Goal: Task Accomplishment & Management: Manage account settings

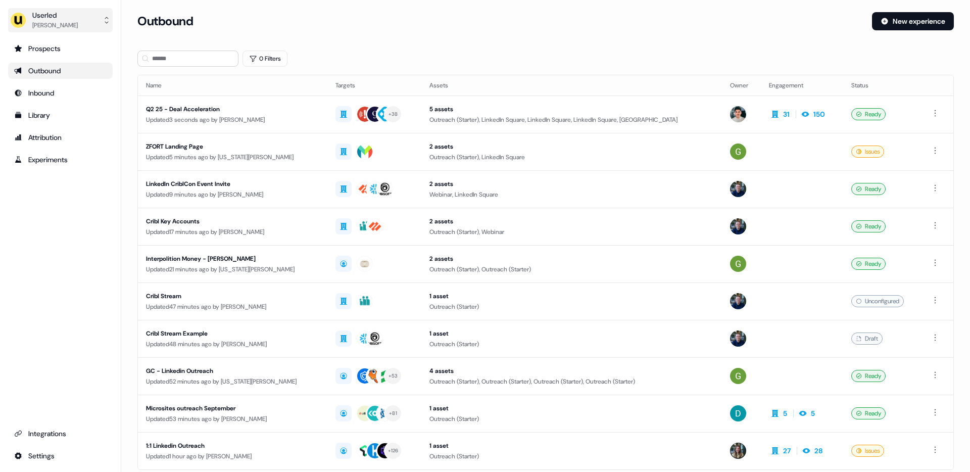
click at [57, 25] on div "[PERSON_NAME]" at bounding box center [54, 25] width 45 height 10
click at [58, 47] on div "Impersonate (Admin)" at bounding box center [60, 47] width 96 height 18
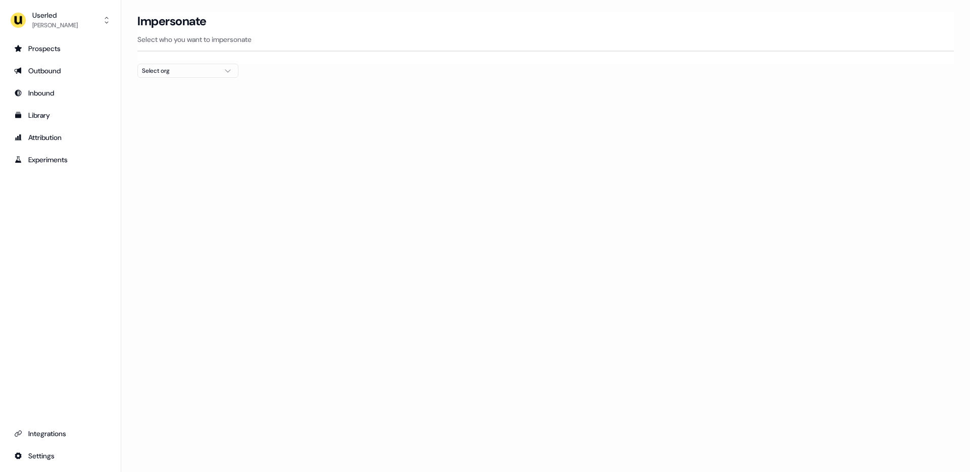
click at [194, 69] on div "Select org" at bounding box center [180, 71] width 76 height 10
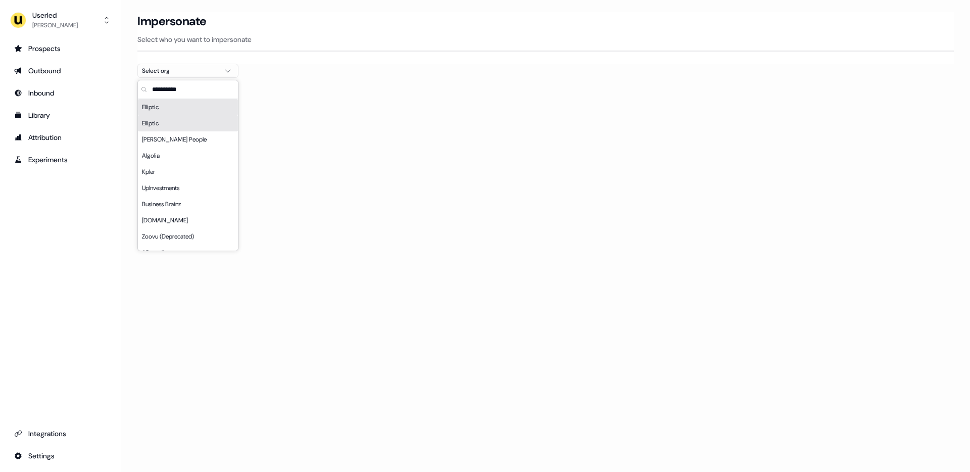
click at [177, 105] on div "Elliptic" at bounding box center [188, 107] width 100 height 16
click at [409, 179] on div "Loading... Impersonate Select who you want to impersonate Elliptic Email [EMAIL…" at bounding box center [545, 236] width 848 height 472
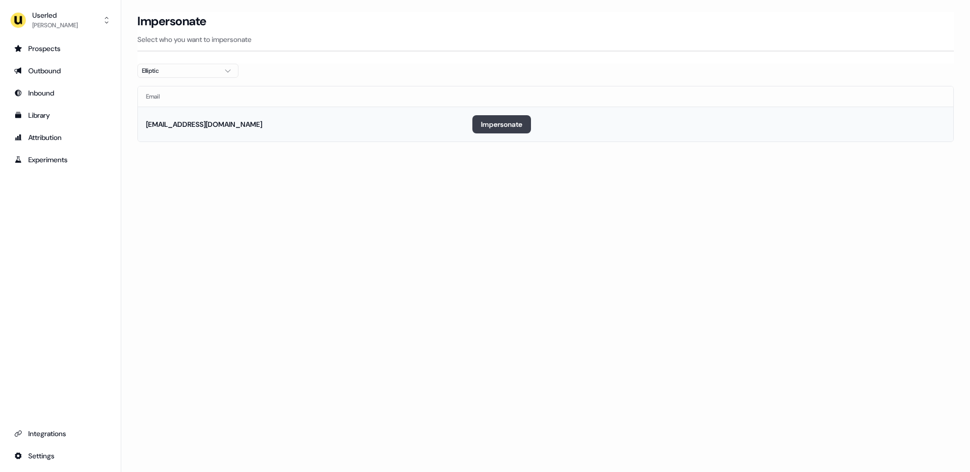
click at [518, 127] on button "Impersonate" at bounding box center [501, 124] width 59 height 18
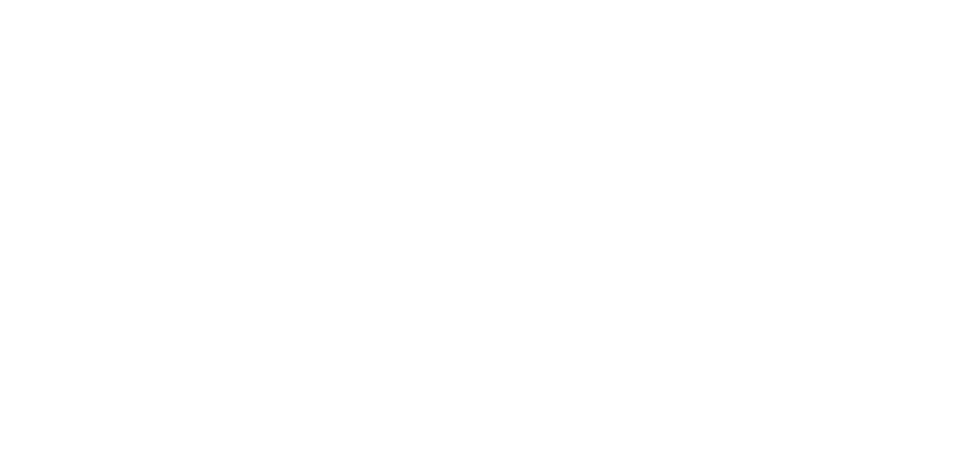
click at [494, 0] on html at bounding box center [485, 0] width 970 height 0
